Goal: Find specific page/section: Find specific page/section

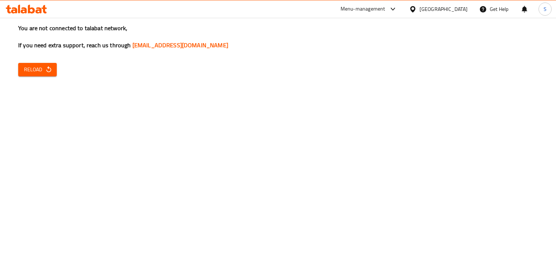
click at [532, 122] on div "You are not connected to talabat network, If you need extra support, reach us t…" at bounding box center [278, 128] width 556 height 256
drag, startPoint x: 25, startPoint y: 65, endPoint x: 23, endPoint y: 69, distance: 4.7
click at [24, 66] on span "Reload" at bounding box center [37, 69] width 27 height 9
click at [39, 69] on span "Reload" at bounding box center [37, 69] width 27 height 9
click at [29, 82] on div "You are not connected to talabat network, If you need extra support, reach us t…" at bounding box center [278, 128] width 556 height 256
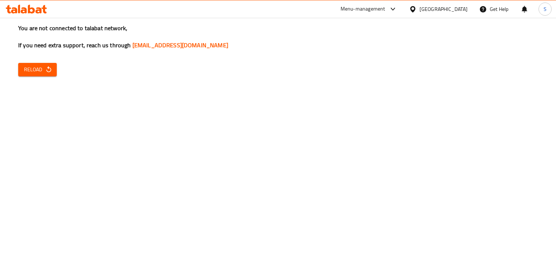
click at [33, 77] on div "You are not connected to talabat network, If you need extra support, reach us t…" at bounding box center [278, 128] width 556 height 256
click at [37, 73] on span "Reload" at bounding box center [37, 69] width 27 height 9
click at [36, 75] on button "Reload" at bounding box center [37, 69] width 39 height 13
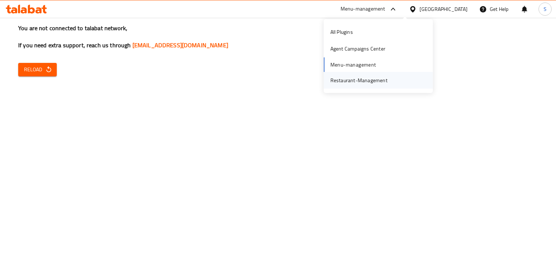
click at [356, 87] on div "Restaurant-Management" at bounding box center [358, 80] width 69 height 17
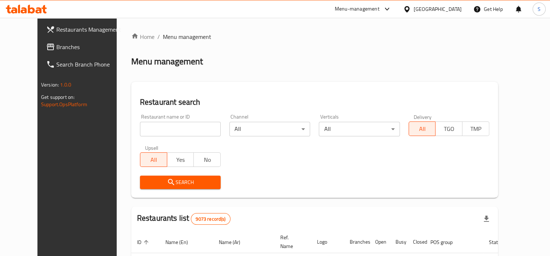
click at [145, 131] on input "search" at bounding box center [180, 129] width 81 height 15
type input "layla kitchen"
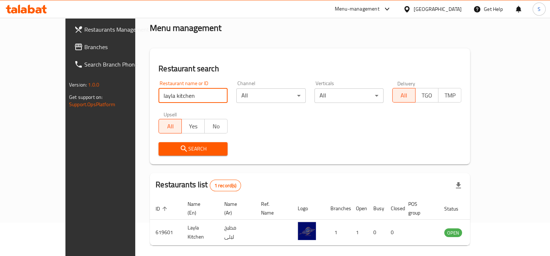
scroll to position [54, 0]
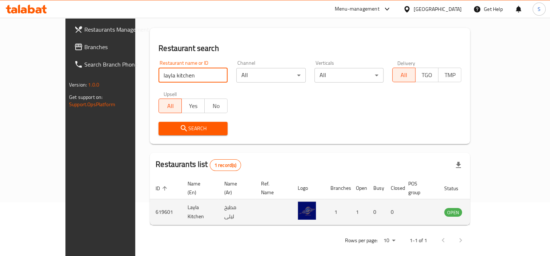
click at [491, 208] on icon "enhanced table" at bounding box center [487, 212] width 9 height 9
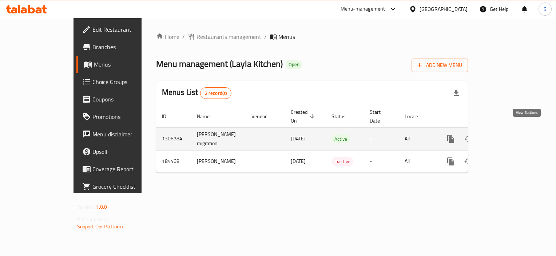
click at [512, 136] on link "enhanced table" at bounding box center [502, 138] width 17 height 17
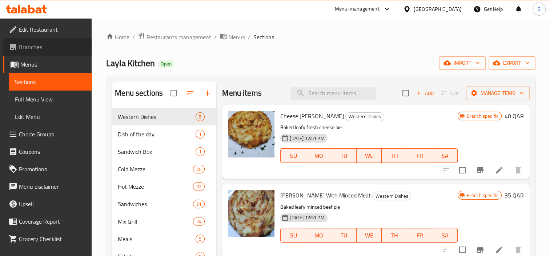
click at [53, 48] on span "Branches" at bounding box center [52, 47] width 67 height 9
